Goal: Information Seeking & Learning: Find specific fact

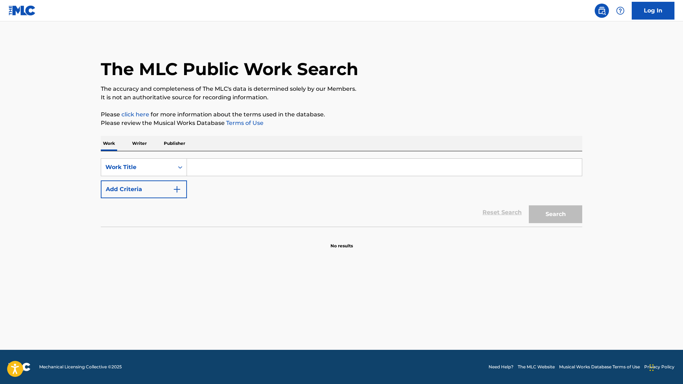
click at [265, 168] on input "Search Form" at bounding box center [384, 167] width 395 height 17
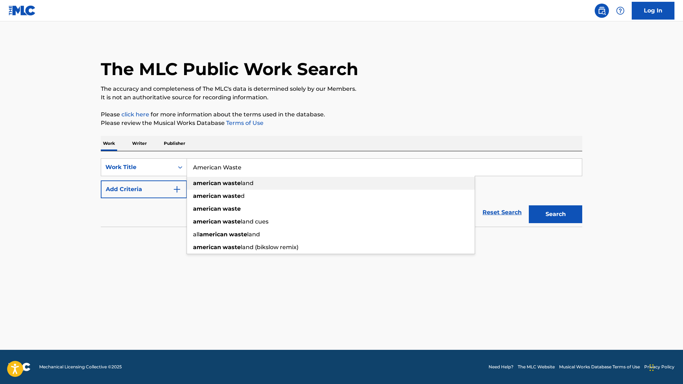
click at [243, 187] on div "american waste land" at bounding box center [331, 183] width 288 height 13
type input "american wasteland"
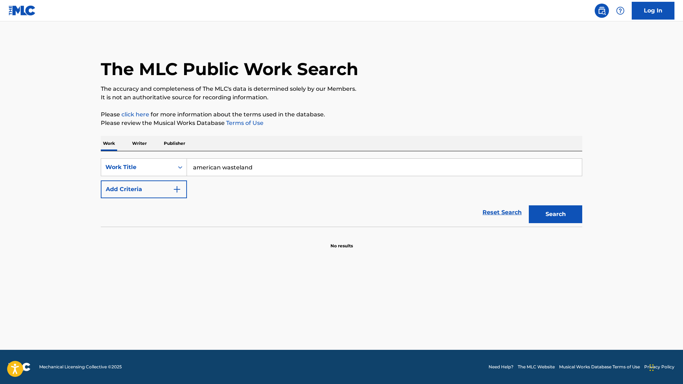
click at [174, 196] on button "Add Criteria" at bounding box center [144, 190] width 86 height 18
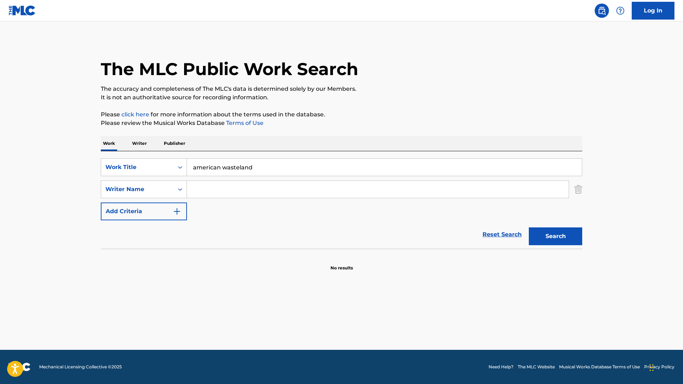
click at [226, 186] on input "Search Form" at bounding box center [378, 189] width 382 height 17
type input "Nascar Aloe"
click at [555, 236] on button "Search" at bounding box center [555, 237] width 53 height 18
drag, startPoint x: 236, startPoint y: 189, endPoint x: 169, endPoint y: 185, distance: 67.4
click at [169, 185] on div "SearchWithCriteria53165c1a-9237-436c-980e-de3a804c10ae Writer Name [PERSON_NAME]" at bounding box center [341, 190] width 481 height 18
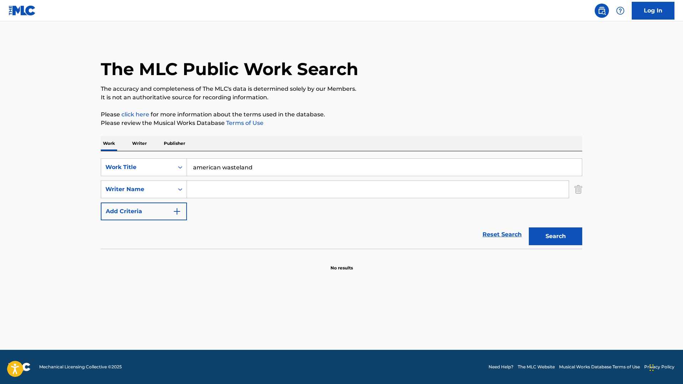
click at [578, 188] on img "Search Form" at bounding box center [578, 190] width 8 height 18
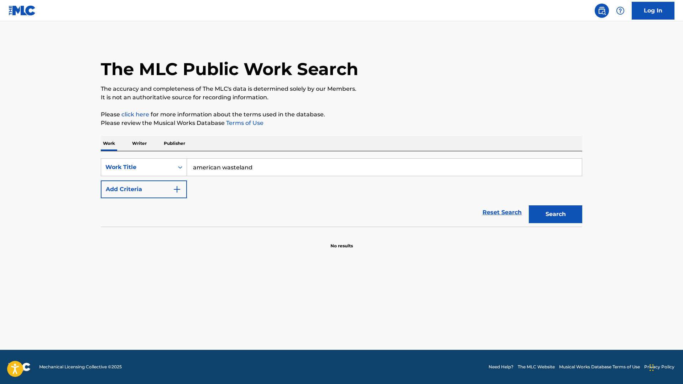
click at [563, 228] on section at bounding box center [341, 229] width 481 height 4
click at [558, 212] on button "Search" at bounding box center [555, 214] width 53 height 18
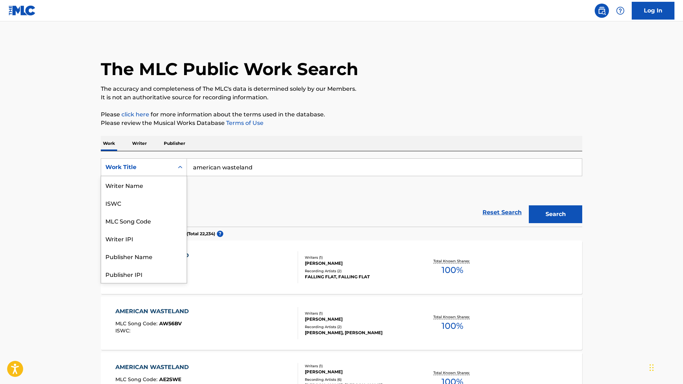
click at [163, 163] on div "Work Title" at bounding box center [137, 167] width 64 height 9
click at [163, 224] on div "Publisher Name" at bounding box center [143, 221] width 85 height 18
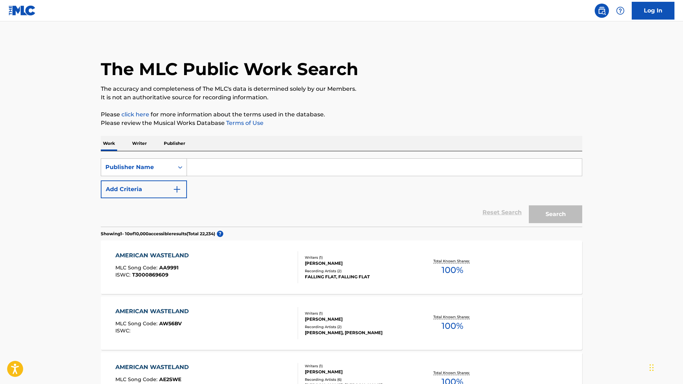
click at [163, 165] on div "Publisher Name" at bounding box center [137, 167] width 64 height 9
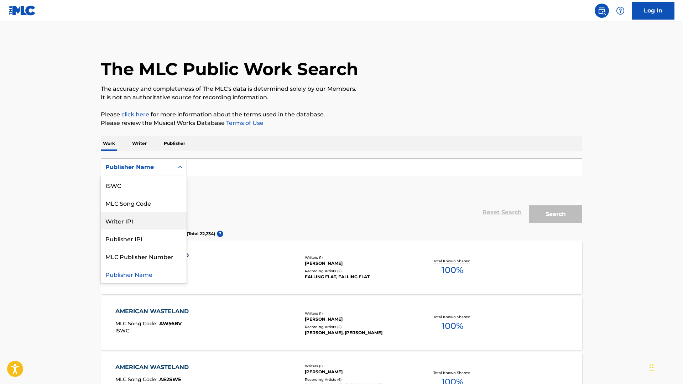
click at [161, 227] on div "Writer IPI" at bounding box center [143, 221] width 85 height 18
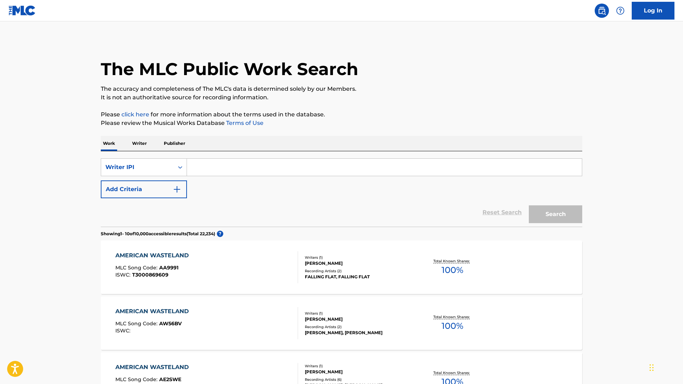
click at [302, 164] on input "Search Form" at bounding box center [384, 167] width 395 height 17
paste input "00899829439"
type input "00899829439"
click at [555, 214] on button "Search" at bounding box center [555, 214] width 53 height 18
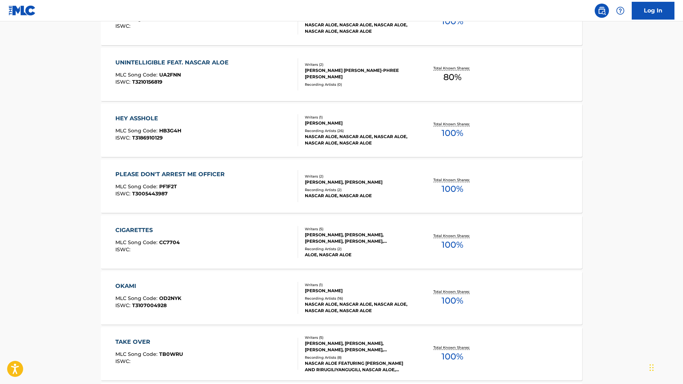
scroll to position [360, 0]
click at [291, 146] on div "HEY ASSHOLE MLC Song Code : HB3G4H ISWC : T3186910129" at bounding box center [206, 131] width 183 height 32
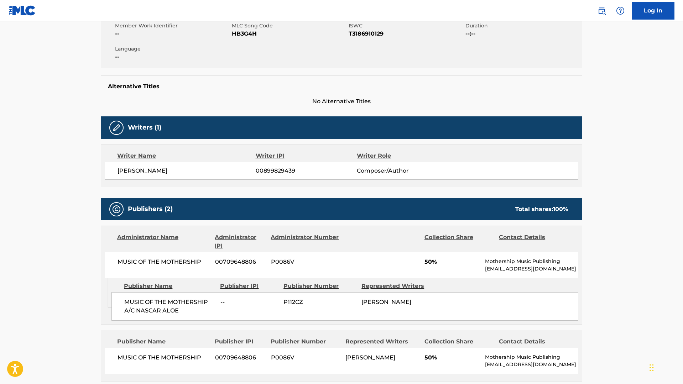
scroll to position [145, 0]
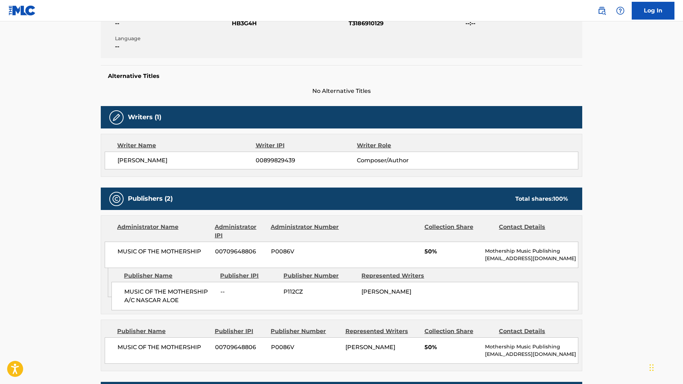
click at [143, 163] on span "[PERSON_NAME]" at bounding box center [186, 160] width 138 height 9
drag, startPoint x: 179, startPoint y: 158, endPoint x: 118, endPoint y: 160, distance: 61.3
click at [118, 160] on span "[PERSON_NAME]" at bounding box center [186, 160] width 138 height 9
copy span "[PERSON_NAME]"
click at [230, 167] on div "[PERSON_NAME] SUOY 00899829439 Composer/Author" at bounding box center [342, 161] width 474 height 18
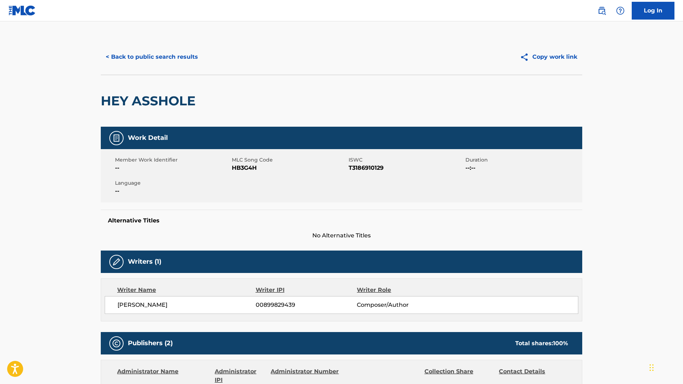
scroll to position [0, 0]
click at [131, 57] on button "< Back to public search results" at bounding box center [152, 57] width 102 height 18
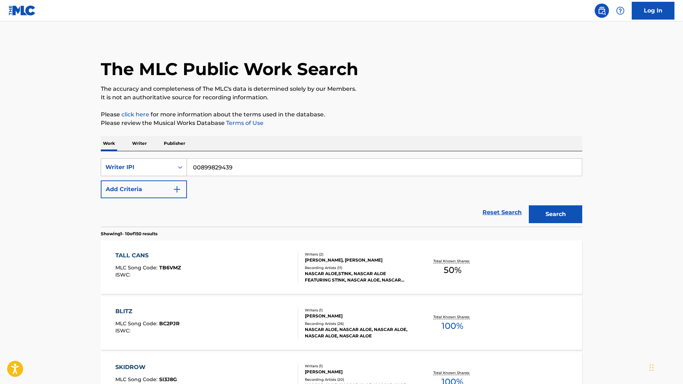
scroll to position [0, 0]
click at [168, 166] on div "Writer IPI" at bounding box center [137, 167] width 64 height 9
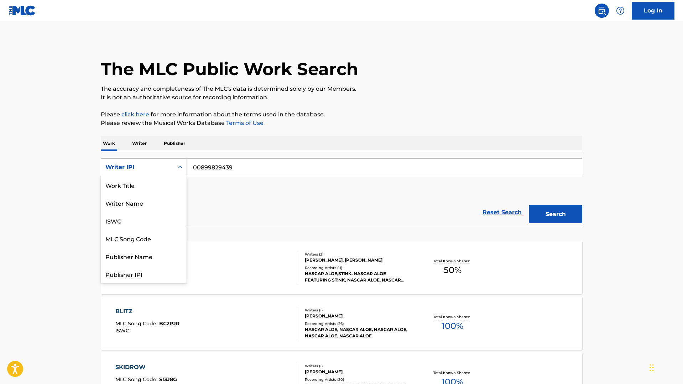
scroll to position [36, 0]
click at [163, 220] on div "Publisher Name" at bounding box center [143, 221] width 85 height 18
click at [167, 169] on div "Publisher Name" at bounding box center [137, 167] width 64 height 9
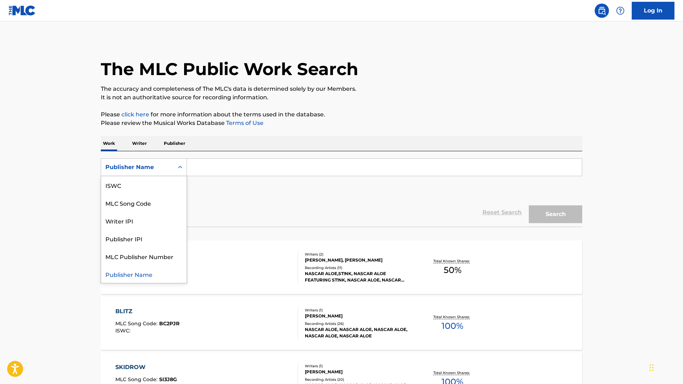
click at [162, 278] on div "Publisher Name" at bounding box center [143, 274] width 85 height 18
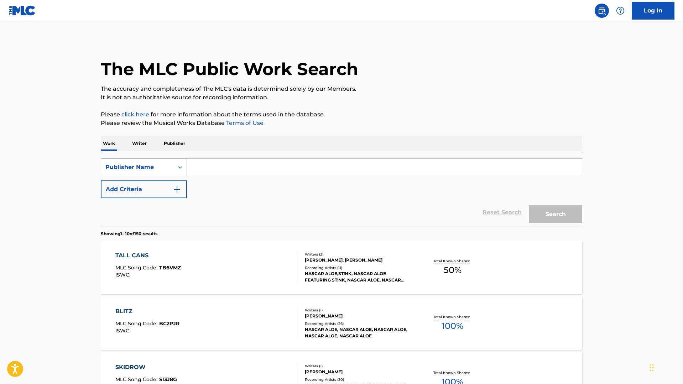
click at [157, 171] on div "Publisher Name" at bounding box center [137, 167] width 64 height 9
click at [140, 145] on p "Writer" at bounding box center [139, 143] width 19 height 15
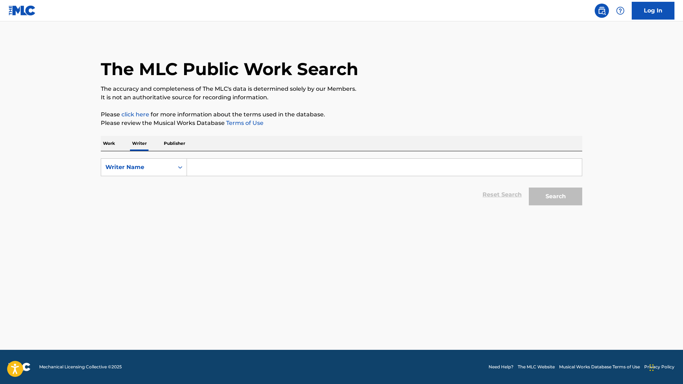
click at [204, 165] on input "Search Form" at bounding box center [384, 167] width 395 height 17
paste input "[PERSON_NAME]"
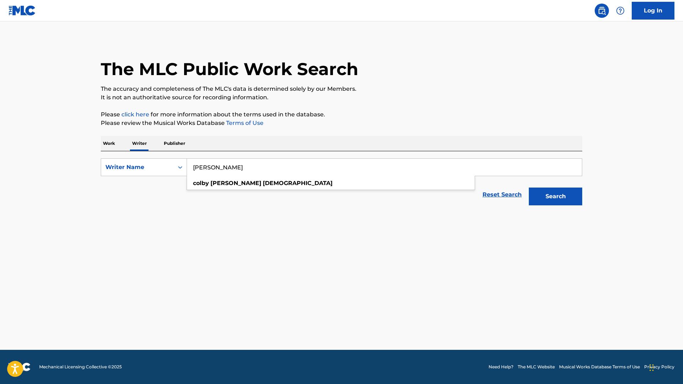
type input "[PERSON_NAME]"
click at [555, 197] on button "Search" at bounding box center [555, 197] width 53 height 18
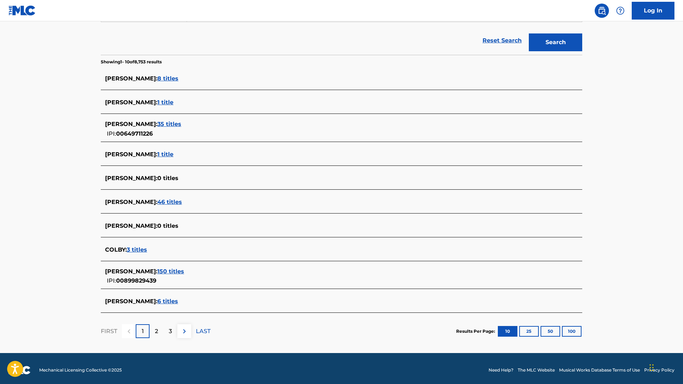
scroll to position [157, 0]
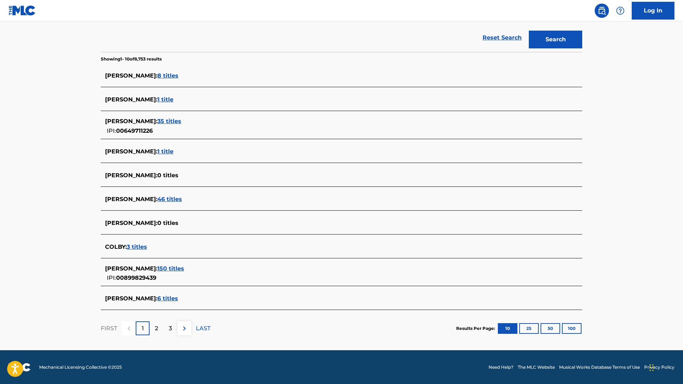
click at [184, 272] on span "150 titles" at bounding box center [170, 268] width 27 height 7
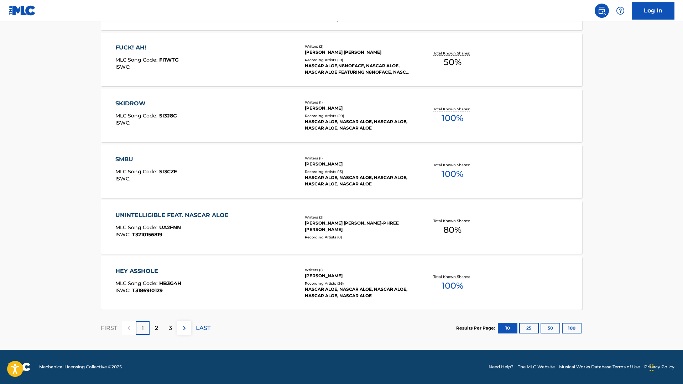
scroll to position [487, 0]
click at [158, 330] on p "2" at bounding box center [156, 328] width 3 height 9
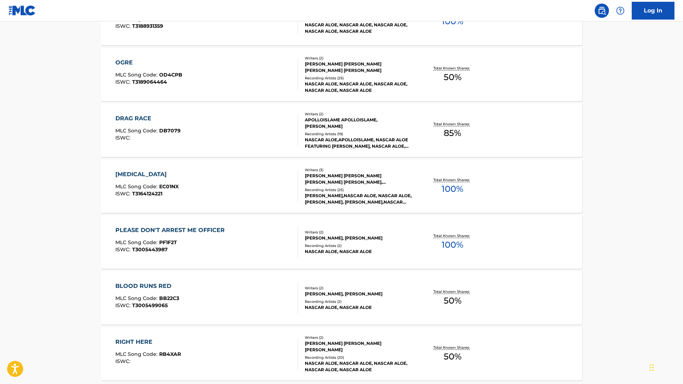
scroll to position [471, 0]
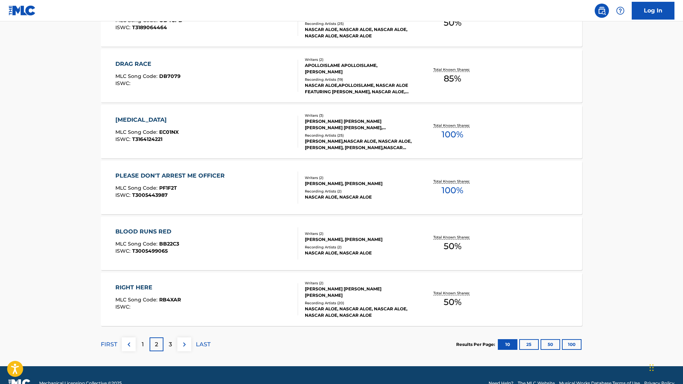
click at [171, 348] on p "3" at bounding box center [170, 344] width 3 height 9
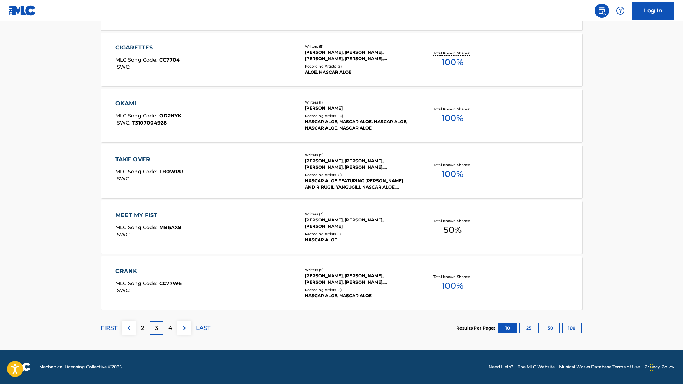
scroll to position [487, 0]
click at [172, 332] on p "4" at bounding box center [170, 328] width 4 height 9
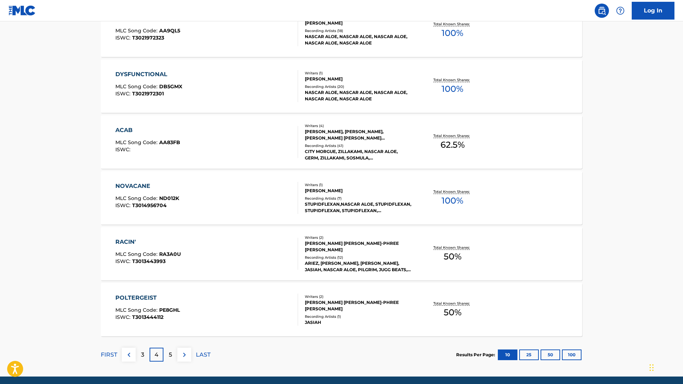
scroll to position [463, 0]
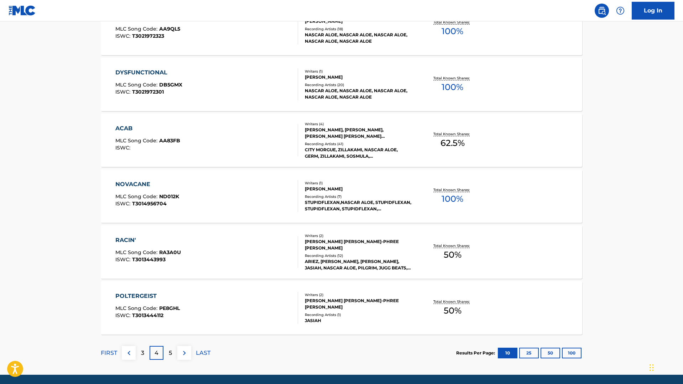
click at [167, 356] on div "5" at bounding box center [170, 353] width 14 height 14
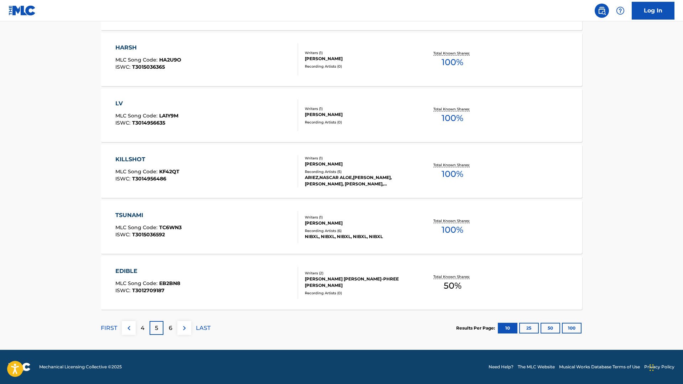
scroll to position [487, 0]
click at [172, 331] on p "6" at bounding box center [171, 328] width 4 height 9
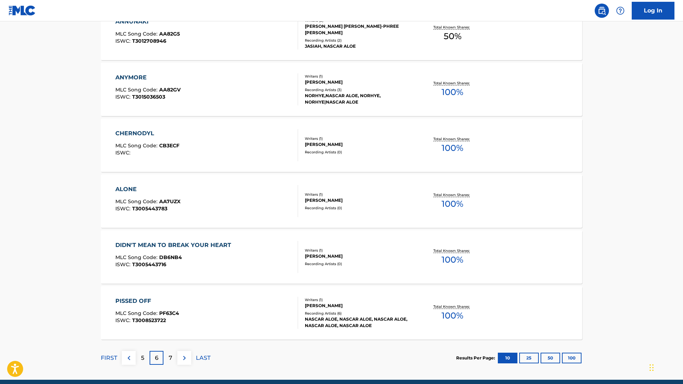
scroll to position [474, 0]
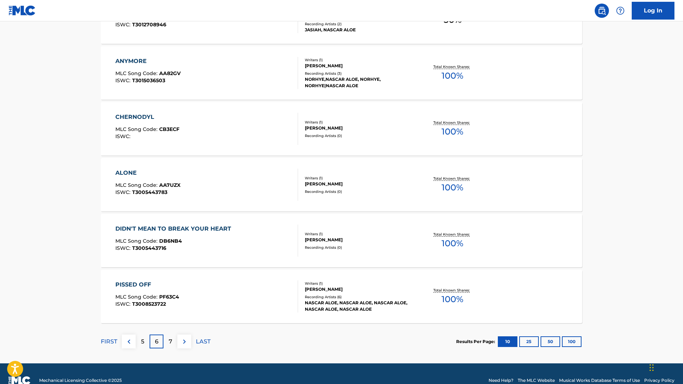
click at [173, 343] on div "7" at bounding box center [170, 342] width 14 height 14
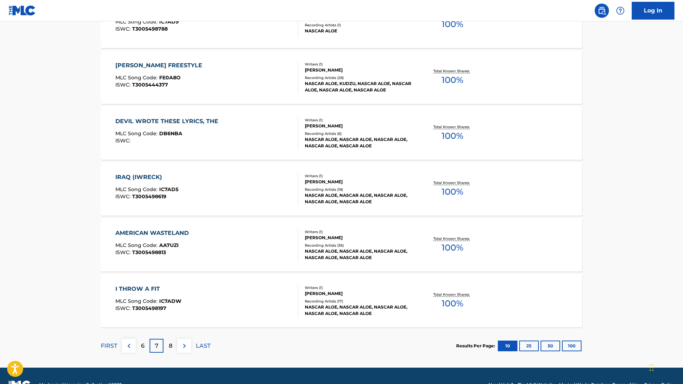
scroll to position [483, 0]
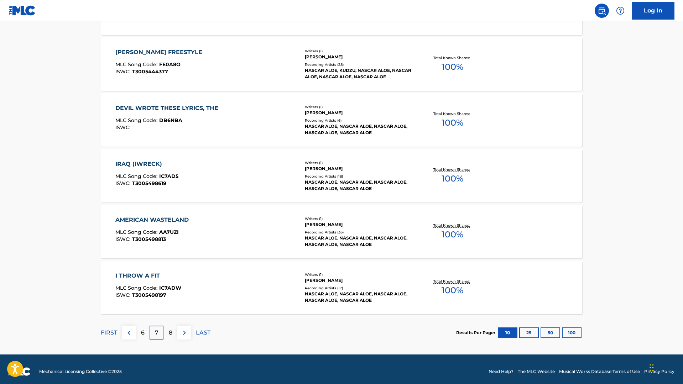
click at [249, 235] on div "AMERICAN WASTELAND MLC Song Code : AA7UZI ISWC : T3005498813" at bounding box center [206, 232] width 183 height 32
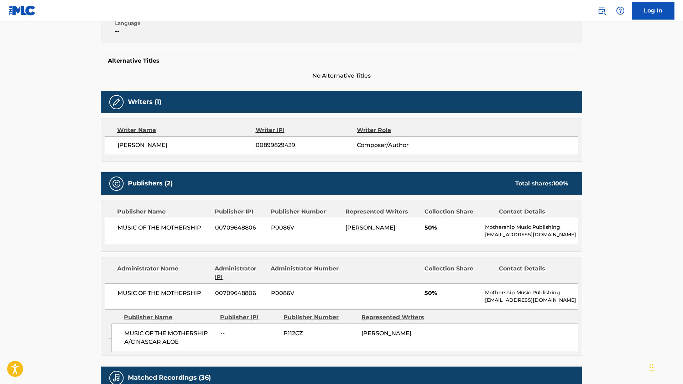
scroll to position [164, 0]
